Goal: Task Accomplishment & Management: Manage account settings

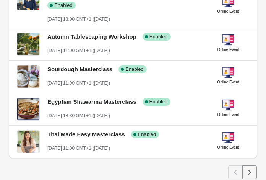
scroll to position [407, 0]
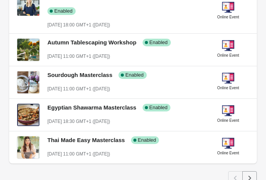
click at [249, 175] on icon "Next" at bounding box center [249, 177] width 3 height 5
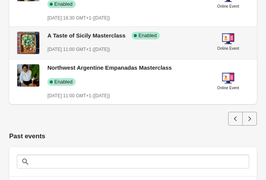
scroll to position [508, 0]
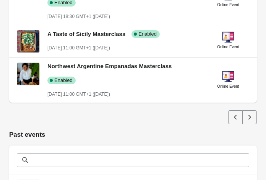
click at [250, 113] on icon "Next" at bounding box center [250, 117] width 8 height 8
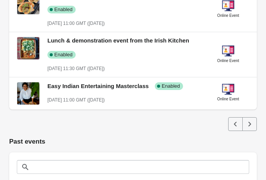
scroll to position [502, 0]
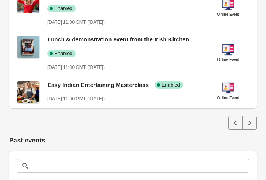
click at [247, 119] on icon "Next" at bounding box center [250, 123] width 8 height 8
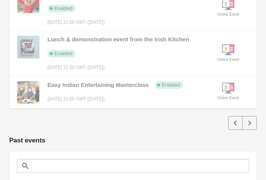
scroll to position [500, 0]
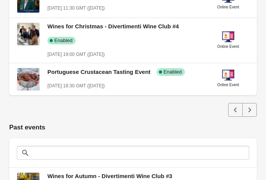
click at [251, 112] on icon "Next" at bounding box center [250, 110] width 8 height 8
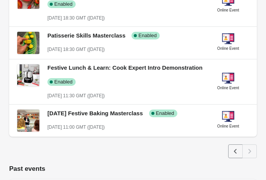
scroll to position [242, 0]
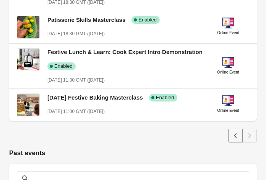
click at [234, 138] on icon "Previous" at bounding box center [235, 135] width 8 height 8
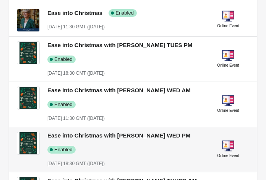
scroll to position [233, 0]
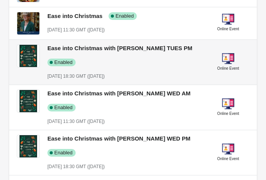
click at [163, 55] on div "Ease into Christmas with [PERSON_NAME] TUES PM Success Complete Enabled" at bounding box center [121, 52] width 160 height 28
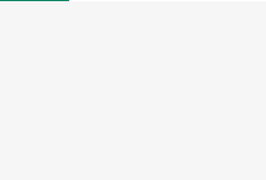
select select "US"
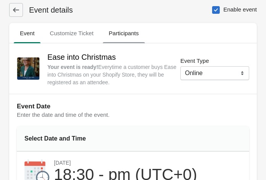
click at [127, 31] on span "Participants" at bounding box center [124, 33] width 42 height 14
select select "US"
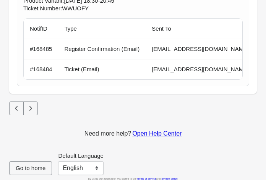
scroll to position [2387, 0]
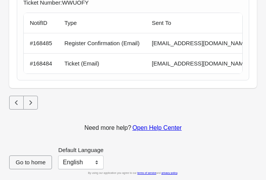
click at [31, 101] on icon "Next" at bounding box center [30, 102] width 3 height 5
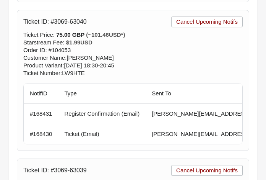
scroll to position [530, 0]
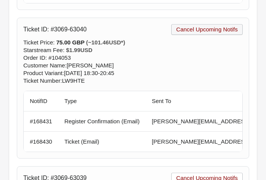
click at [187, 27] on span "Cancel Upcoming Notifs" at bounding box center [207, 29] width 62 height 6
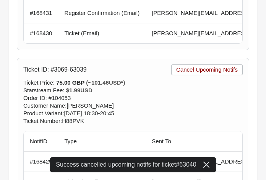
scroll to position [639, 0]
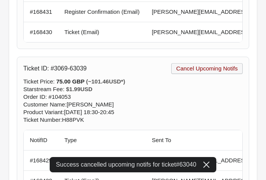
click at [194, 67] on span "Cancel Upcoming Notifs" at bounding box center [207, 68] width 62 height 6
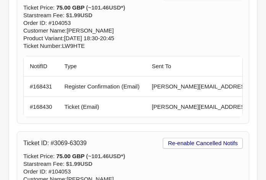
scroll to position [551, 0]
